Goal: Task Accomplishment & Management: Use online tool/utility

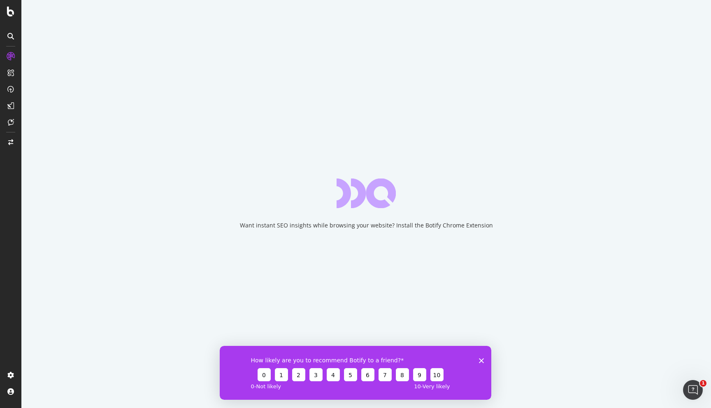
click at [483, 359] on icon "Close survey" at bounding box center [481, 360] width 5 height 5
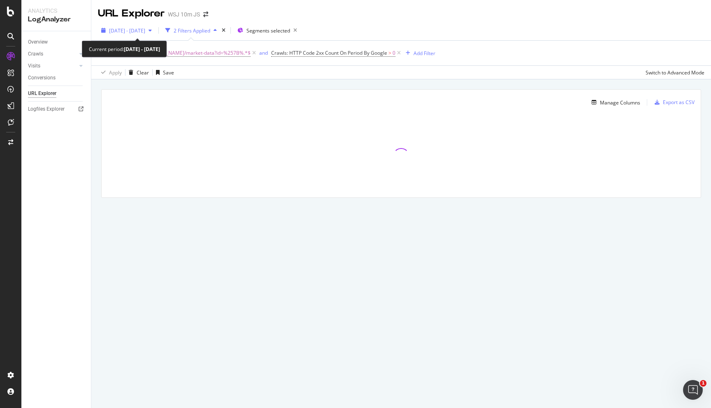
click at [152, 29] on icon "button" at bounding box center [150, 30] width 3 height 5
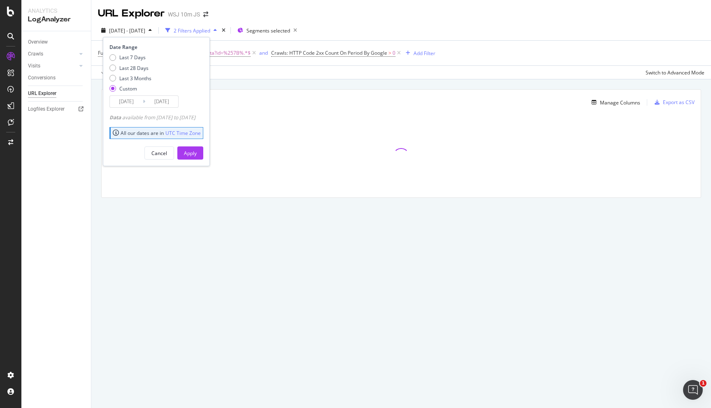
click at [163, 100] on input "2025/08/18" at bounding box center [161, 102] width 33 height 12
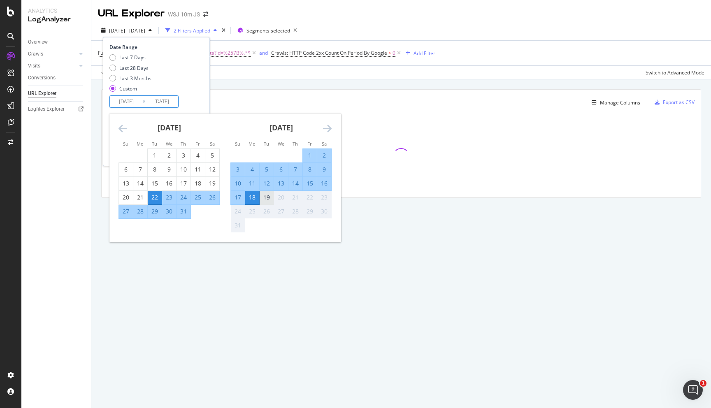
click at [268, 196] on div "19" at bounding box center [267, 197] width 14 height 8
type input "2025/08/19"
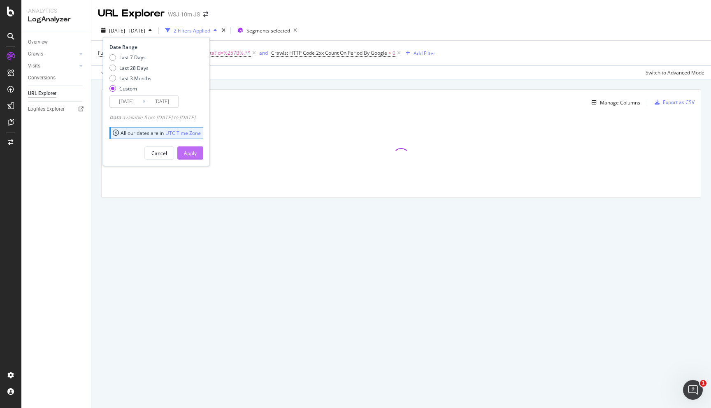
click at [203, 147] on button "Apply" at bounding box center [190, 153] width 26 height 13
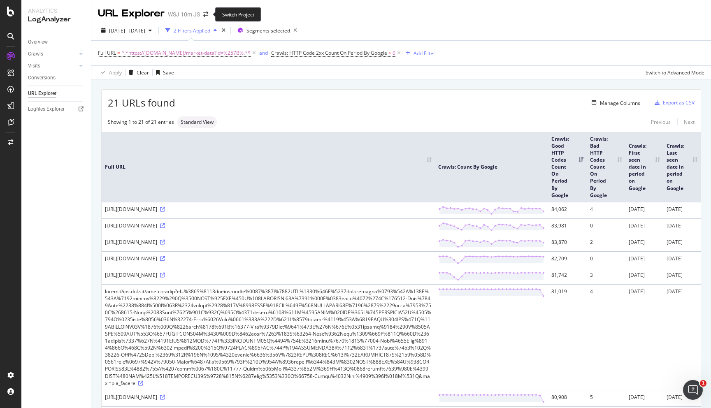
click at [211, 16] on span at bounding box center [206, 15] width 12 height 6
click at [207, 16] on icon "arrow-right-arrow-left" at bounding box center [205, 15] width 5 height 6
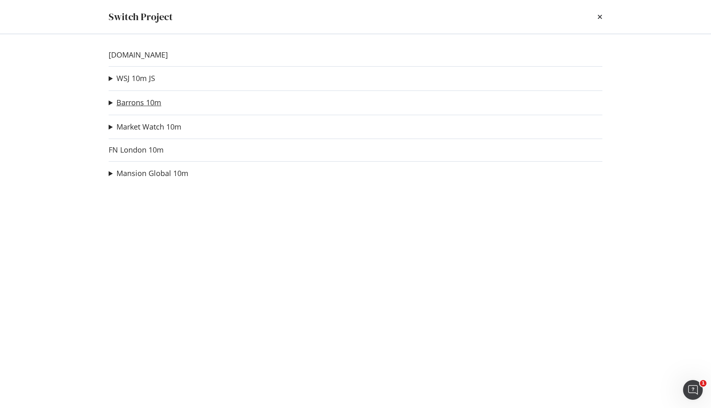
click at [133, 101] on link "Barrons 10m" at bounding box center [139, 102] width 45 height 9
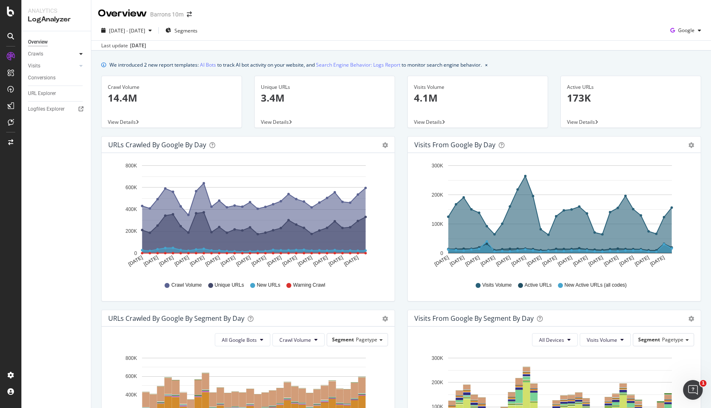
click at [81, 53] on icon at bounding box center [80, 53] width 3 height 5
click at [55, 100] on div "HTTP Codes" at bounding box center [46, 98] width 28 height 9
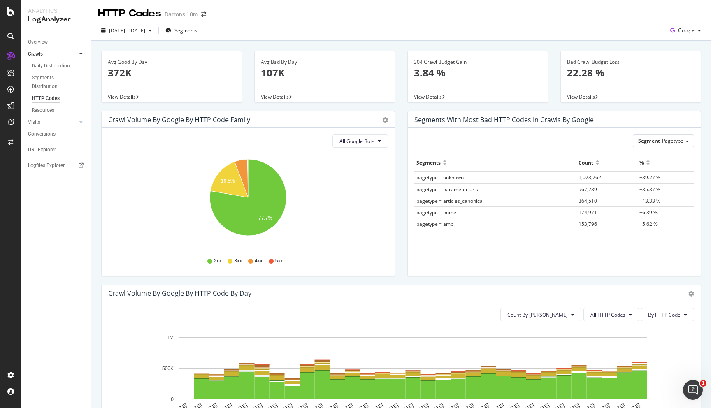
click at [588, 95] on span "View Details" at bounding box center [581, 96] width 28 height 7
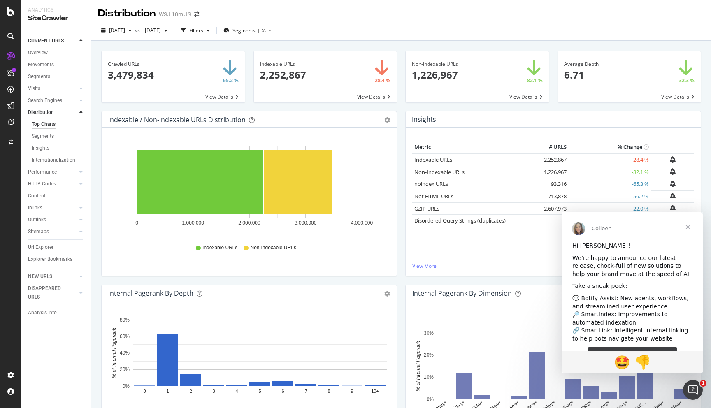
click at [184, 15] on div "WSJ 10m JS" at bounding box center [175, 14] width 32 height 8
click at [198, 14] on icon "arrow-right-arrow-left" at bounding box center [196, 15] width 5 height 6
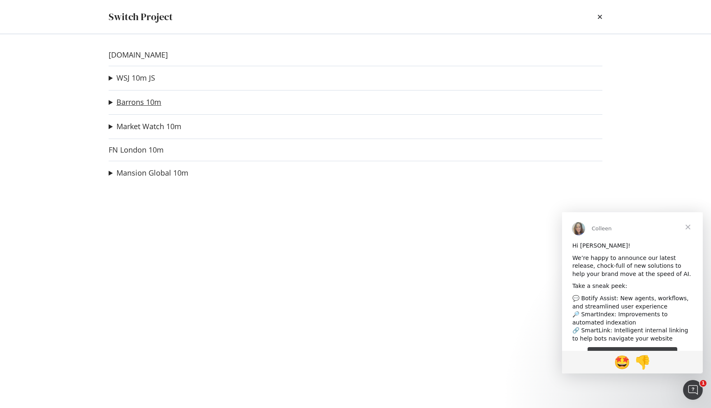
click at [146, 103] on link "Barrons 10m" at bounding box center [139, 102] width 45 height 9
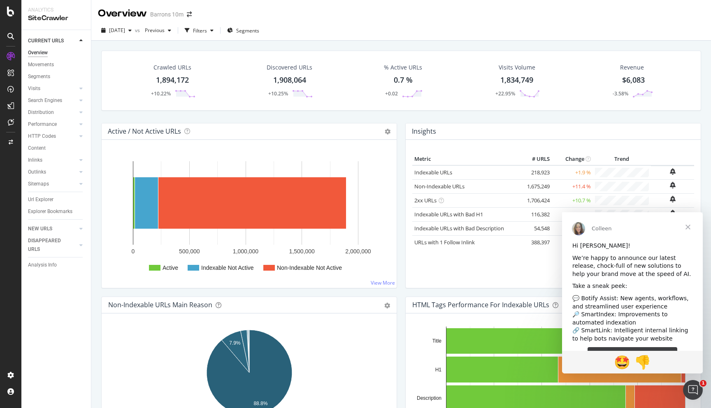
click at [170, 79] on div "1,894,172" at bounding box center [172, 80] width 33 height 11
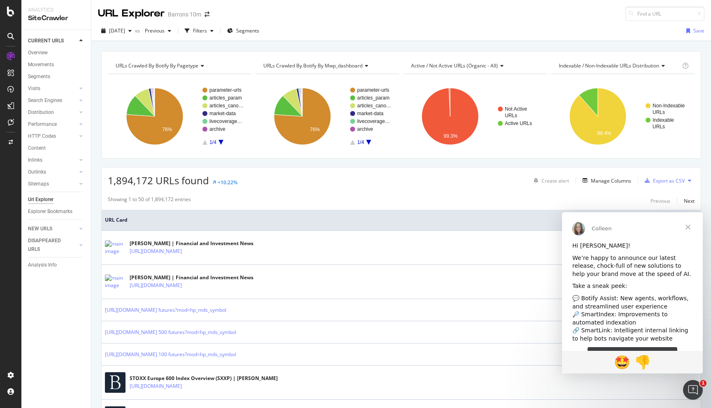
click at [169, 39] on div "2025 Aug. 8th vs Previous Filters Segments Save" at bounding box center [401, 32] width 620 height 16
click at [165, 34] on span "Previous" at bounding box center [153, 30] width 23 height 7
click at [184, 90] on div "2025 Jul. 11th" at bounding box center [178, 90] width 41 height 7
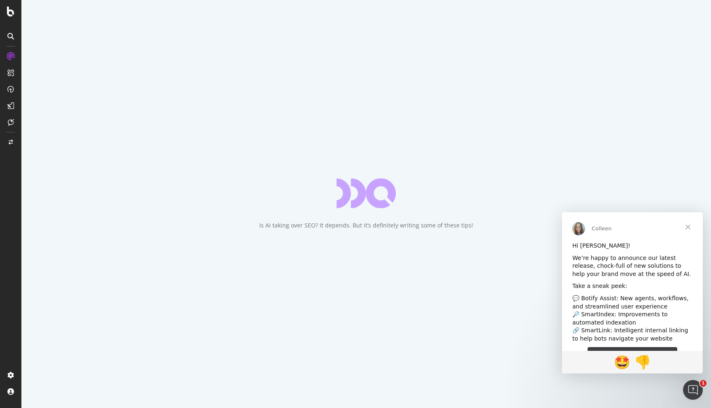
click at [690, 228] on span "Close" at bounding box center [689, 227] width 30 height 30
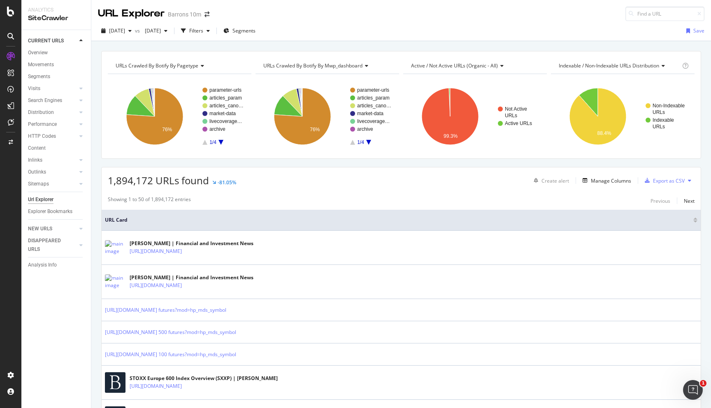
click at [639, 63] on span "Indexable / Non-Indexable URLs distribution" at bounding box center [609, 65] width 100 height 7
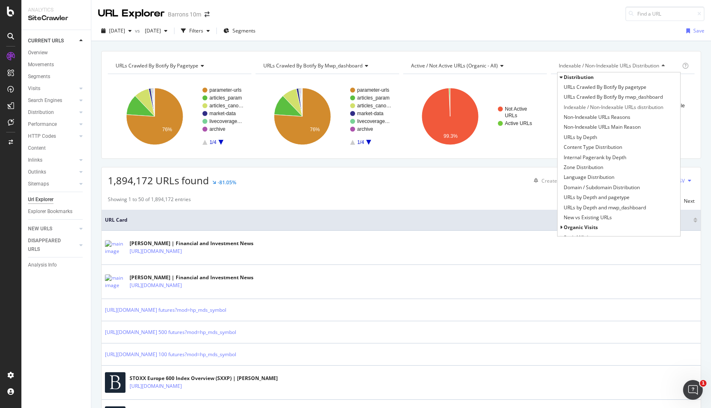
click at [639, 63] on span "Indexable / Non-Indexable URLs distribution" at bounding box center [609, 65] width 100 height 7
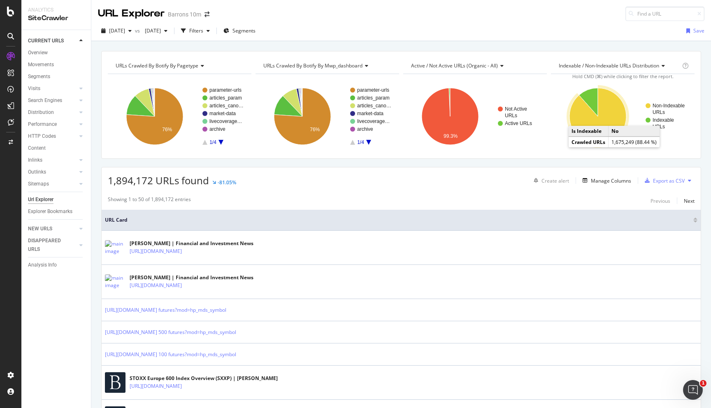
click at [617, 118] on icon "A chart." at bounding box center [598, 116] width 57 height 57
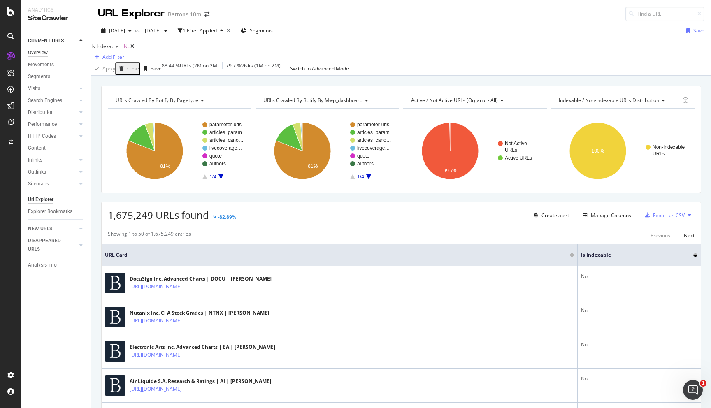
click at [39, 50] on div "Overview" at bounding box center [38, 53] width 20 height 9
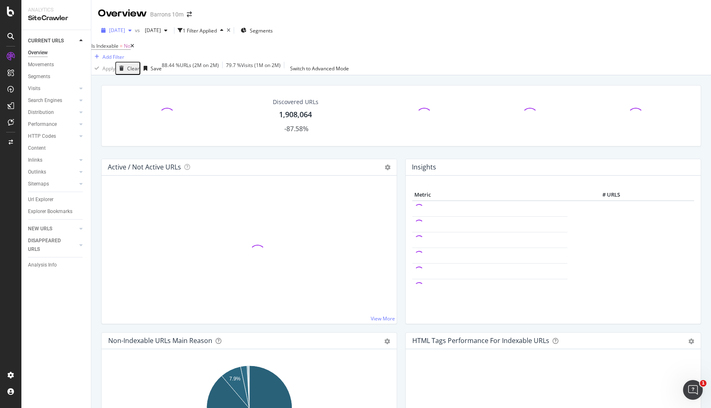
click at [125, 33] on span "[DATE]" at bounding box center [117, 30] width 16 height 7
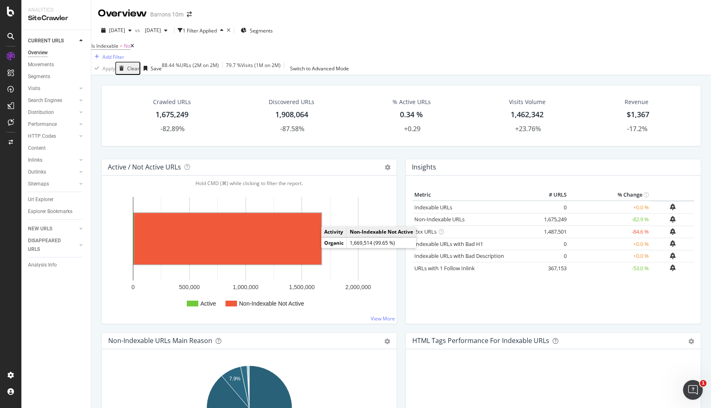
click at [304, 255] on rect "A chart." at bounding box center [227, 238] width 187 height 51
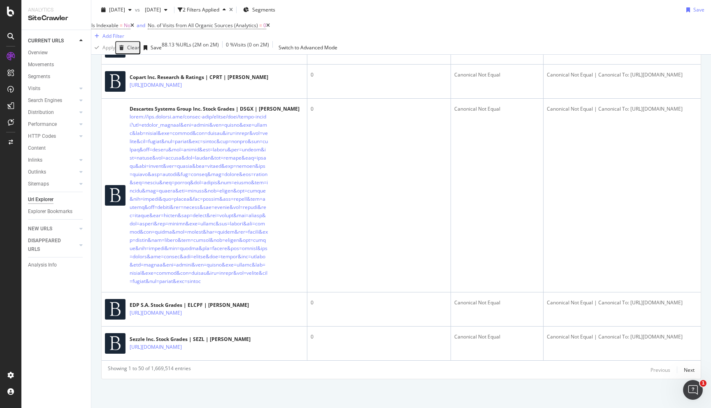
scroll to position [3121, 0]
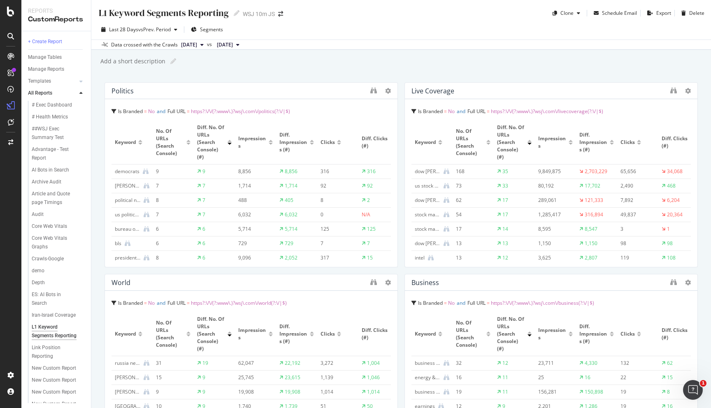
scroll to position [95, 0]
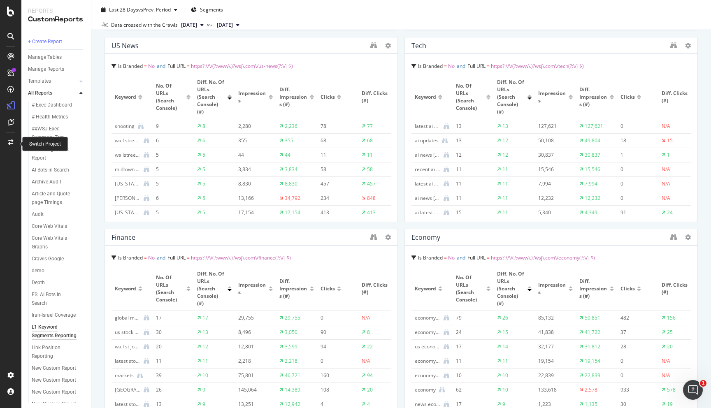
click at [11, 149] on div at bounding box center [11, 142] width 20 height 13
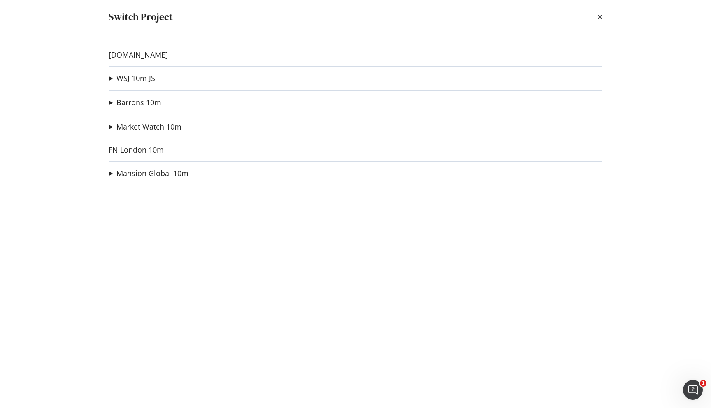
click at [144, 103] on link "Barrons 10m" at bounding box center [139, 102] width 45 height 9
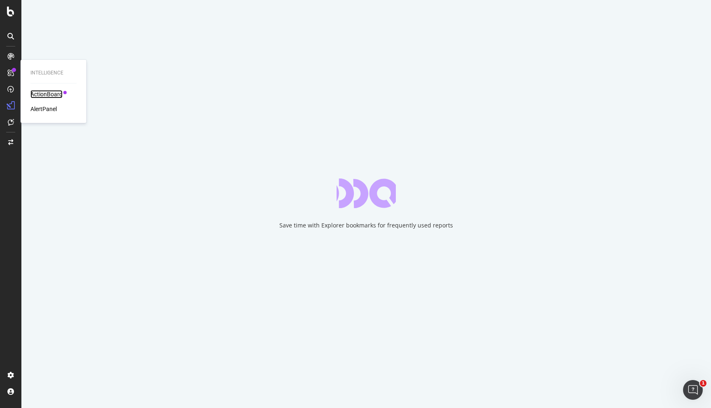
click at [42, 91] on div "ActionBoard" at bounding box center [46, 94] width 32 height 8
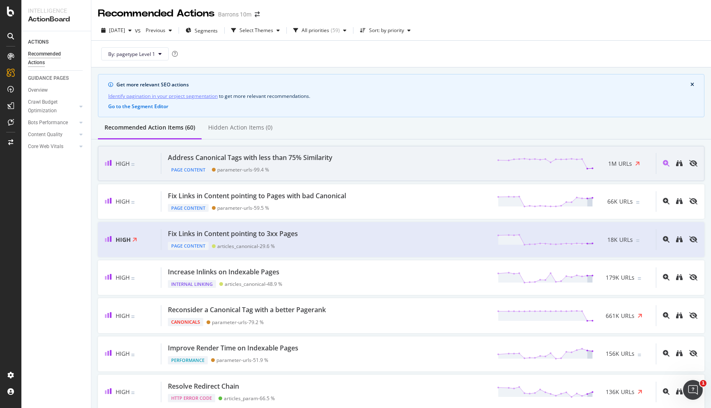
click at [535, 173] on div "Address Canonical Tags with less than 75% Similarity Page Content parameter-url…" at bounding box center [408, 163] width 495 height 21
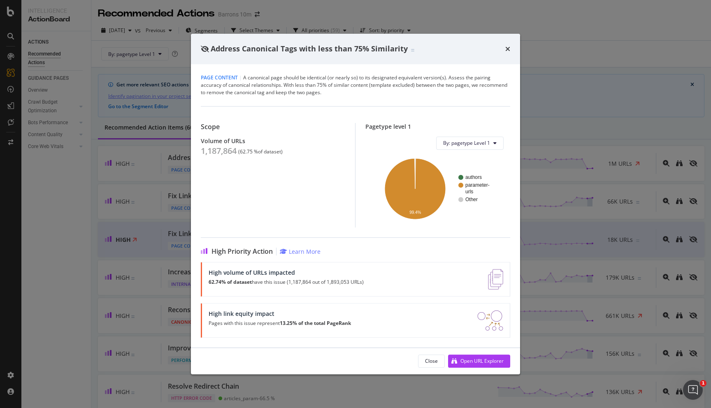
click at [510, 53] on div "times" at bounding box center [508, 49] width 5 height 11
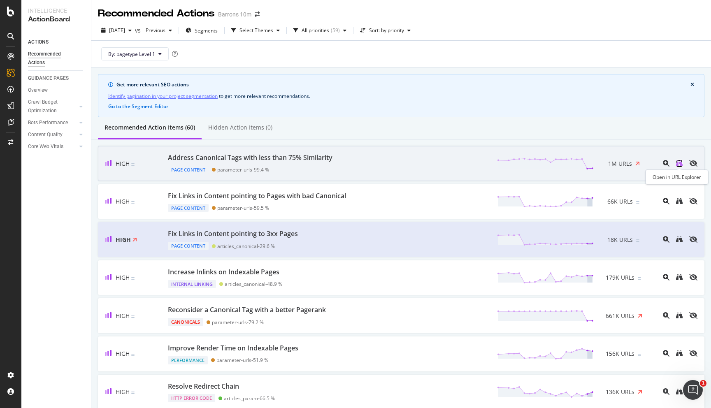
click at [681, 163] on icon "binoculars" at bounding box center [679, 163] width 7 height 7
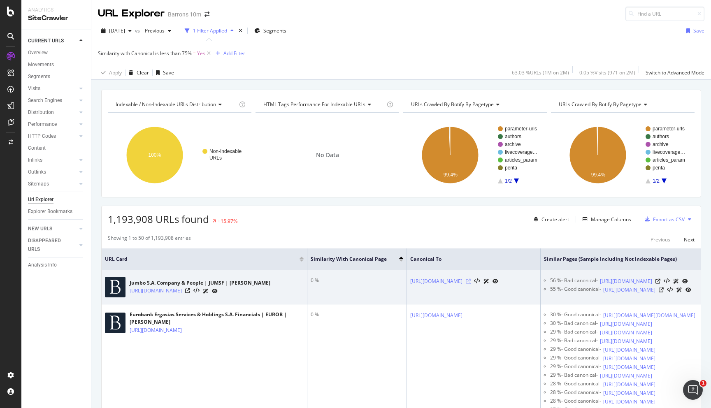
click at [471, 282] on icon at bounding box center [468, 281] width 5 height 5
click at [190, 294] on icon at bounding box center [187, 291] width 5 height 5
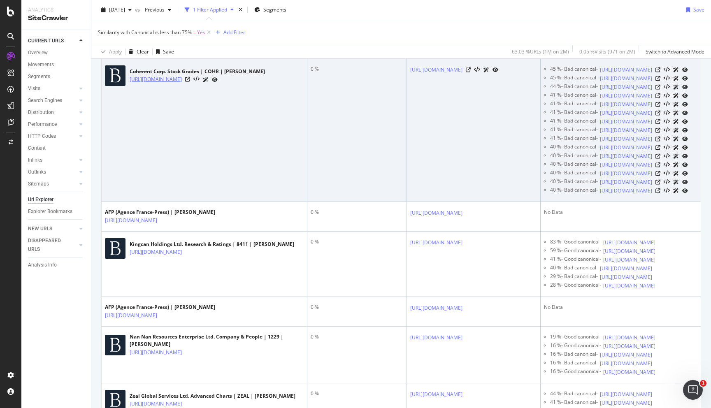
scroll to position [393, 0]
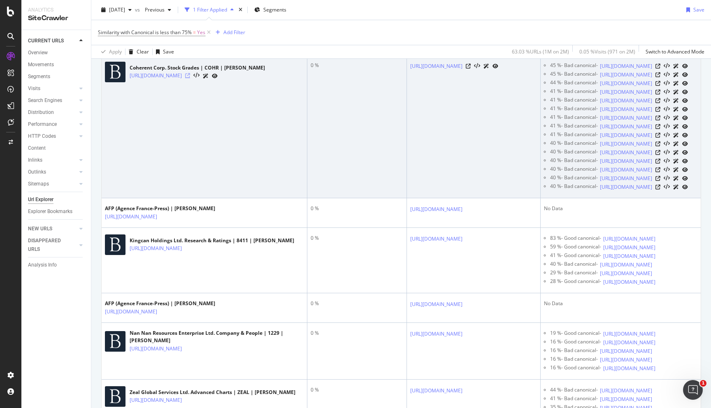
click at [190, 78] on icon at bounding box center [187, 75] width 5 height 5
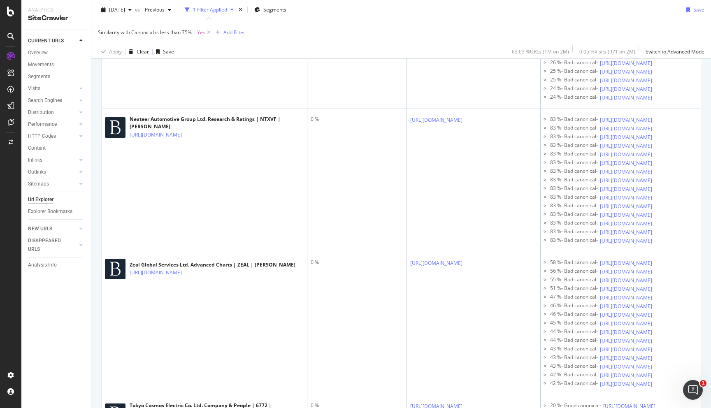
scroll to position [1479, 0]
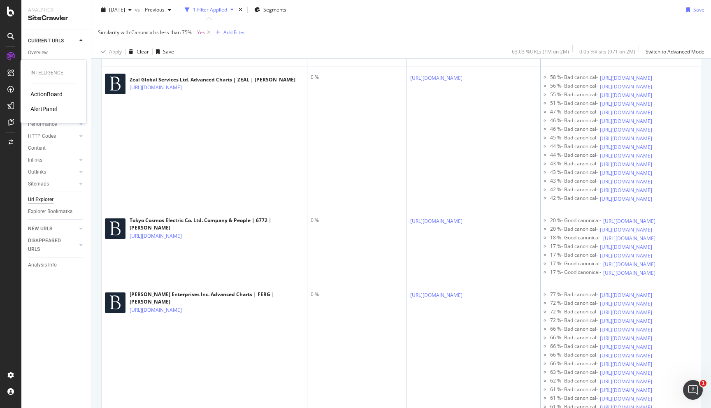
click at [36, 87] on div "Intelligence ActionBoard AlertPanel" at bounding box center [53, 91] width 59 height 60
click at [36, 95] on div "ActionBoard" at bounding box center [46, 94] width 32 height 8
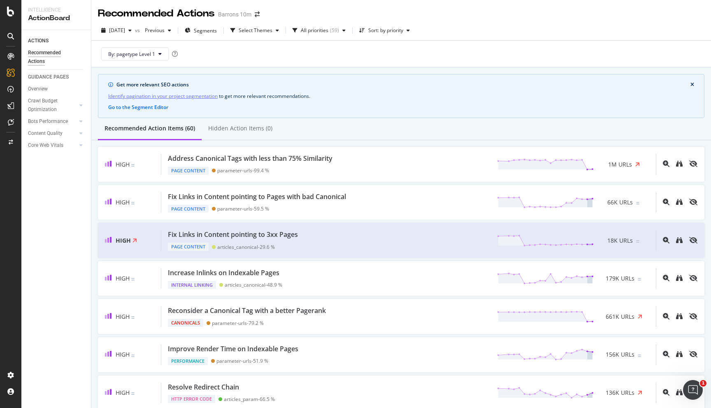
click at [227, 14] on div "Barrons 10m" at bounding box center [234, 14] width 33 height 8
click at [33, 77] on div "Overview" at bounding box center [41, 78] width 23 height 8
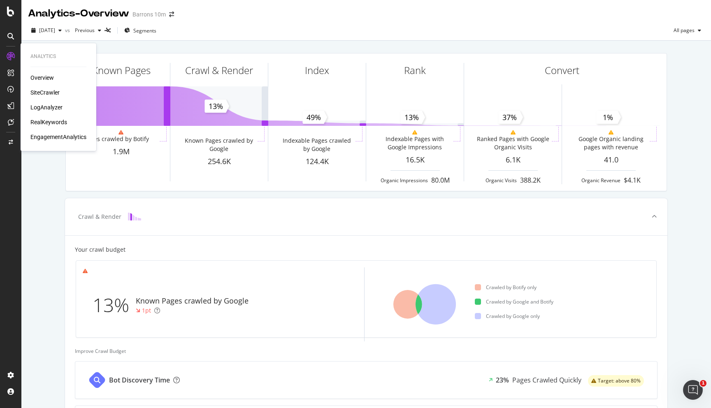
click at [39, 90] on div "SiteCrawler" at bounding box center [44, 93] width 29 height 8
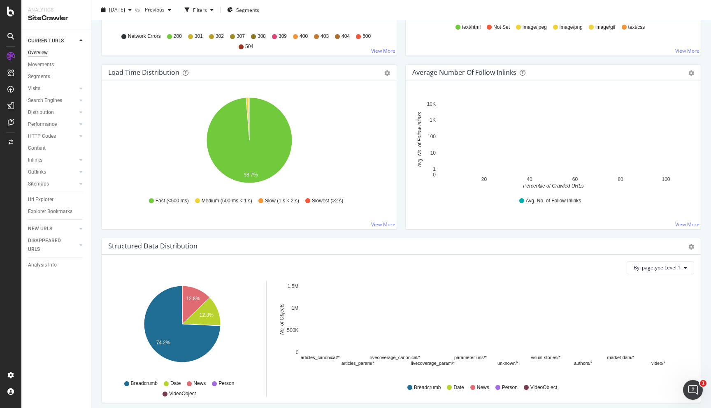
scroll to position [786, 0]
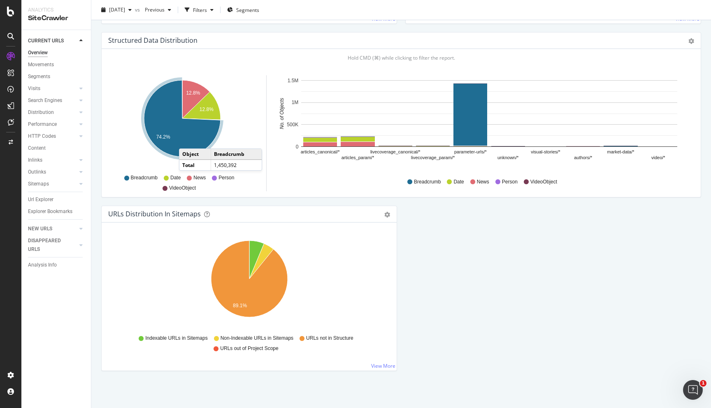
click at [187, 140] on icon "A chart." at bounding box center [182, 118] width 77 height 77
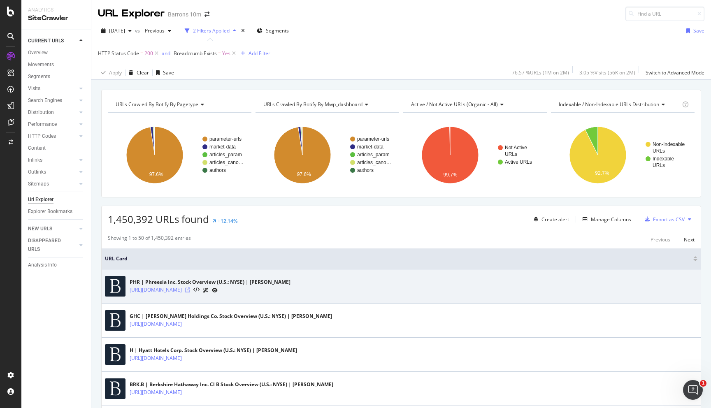
click at [190, 291] on icon at bounding box center [187, 290] width 5 height 5
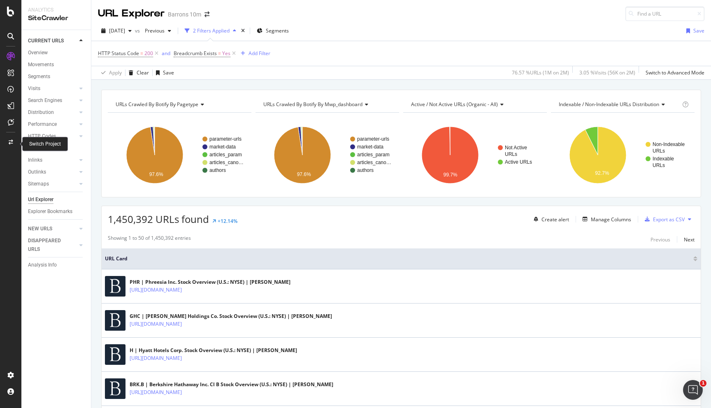
click at [9, 144] on icon at bounding box center [11, 142] width 5 height 5
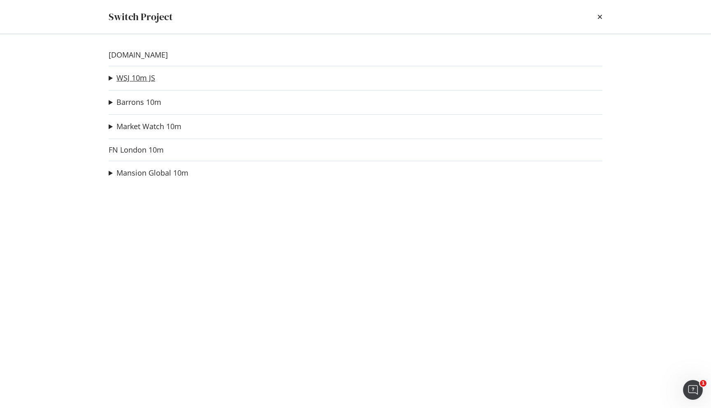
click at [117, 81] on link "WSJ 10m JS" at bounding box center [136, 78] width 39 height 9
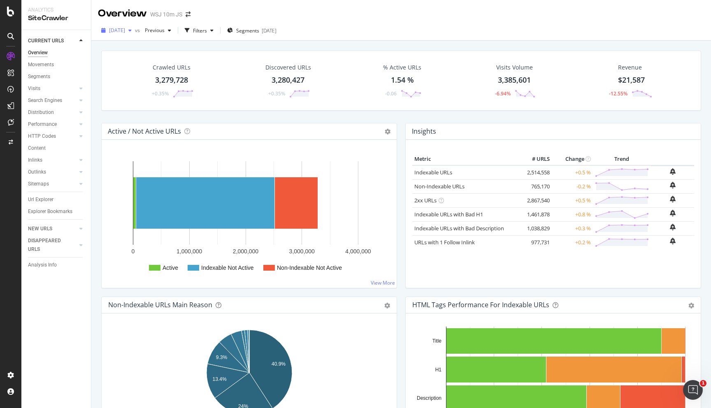
click at [135, 33] on div "button" at bounding box center [130, 30] width 10 height 5
click at [390, 30] on div "[DATE] vs Previous Filters Segments [DATE]" at bounding box center [401, 32] width 620 height 16
click at [135, 34] on div "[DATE]" at bounding box center [116, 30] width 37 height 12
click at [175, 14] on div "WSJ 10m JS" at bounding box center [166, 14] width 32 height 8
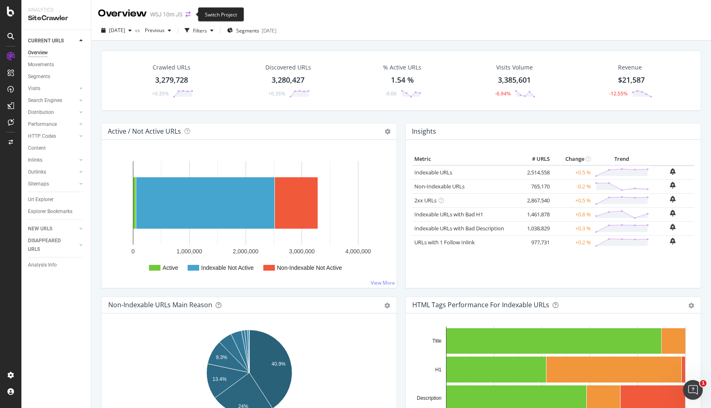
click at [186, 17] on icon "arrow-right-arrow-left" at bounding box center [188, 15] width 5 height 6
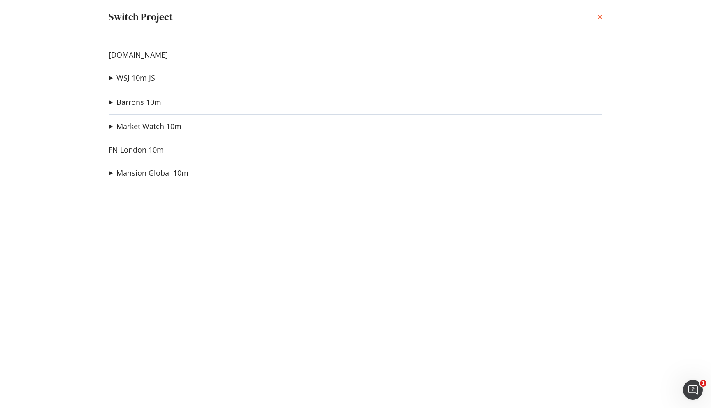
click at [602, 19] on icon "times" at bounding box center [600, 17] width 5 height 7
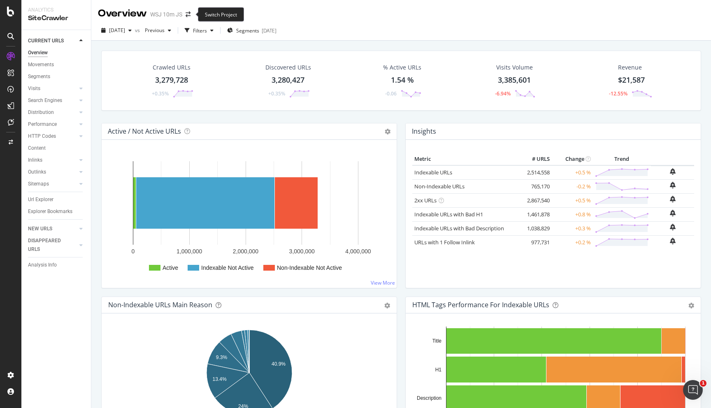
click at [191, 16] on span at bounding box center [188, 15] width 12 height 6
click at [189, 15] on icon "arrow-right-arrow-left" at bounding box center [188, 15] width 5 height 6
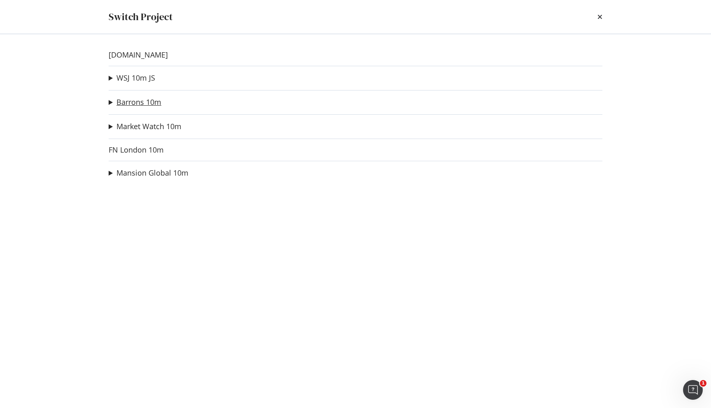
click at [130, 106] on link "Barrons 10m" at bounding box center [139, 102] width 45 height 9
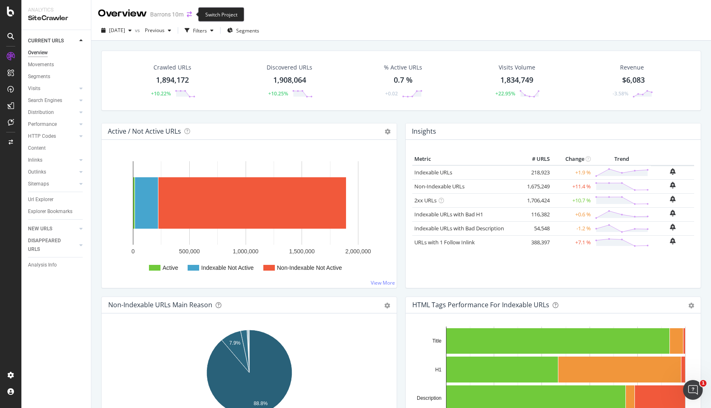
click at [187, 15] on icon "arrow-right-arrow-left" at bounding box center [189, 15] width 5 height 6
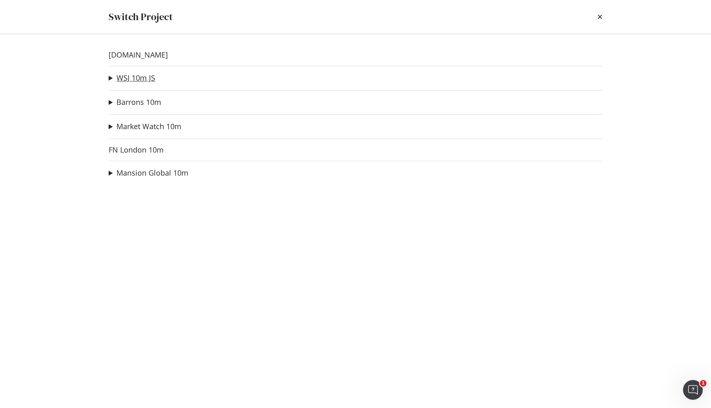
click at [139, 75] on link "WSJ 10m JS" at bounding box center [136, 78] width 39 height 9
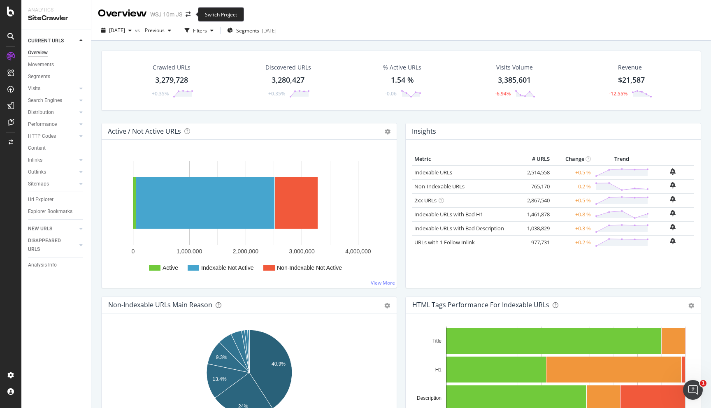
click at [191, 13] on span at bounding box center [188, 15] width 12 height 6
click at [189, 13] on icon "arrow-right-arrow-left" at bounding box center [188, 15] width 5 height 6
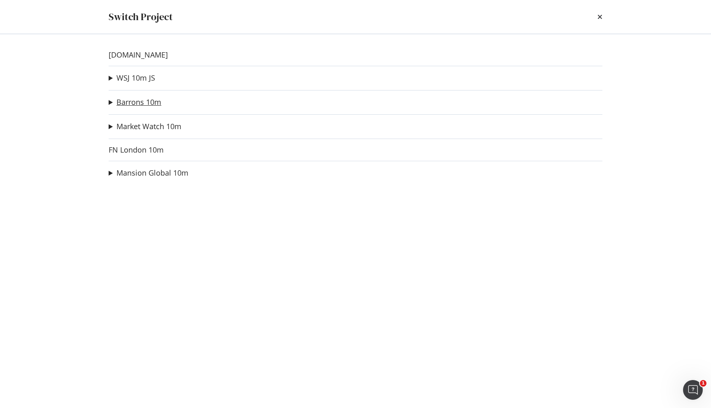
click at [141, 105] on link "Barrons 10m" at bounding box center [139, 102] width 45 height 9
